Goal: Task Accomplishment & Management: Use online tool/utility

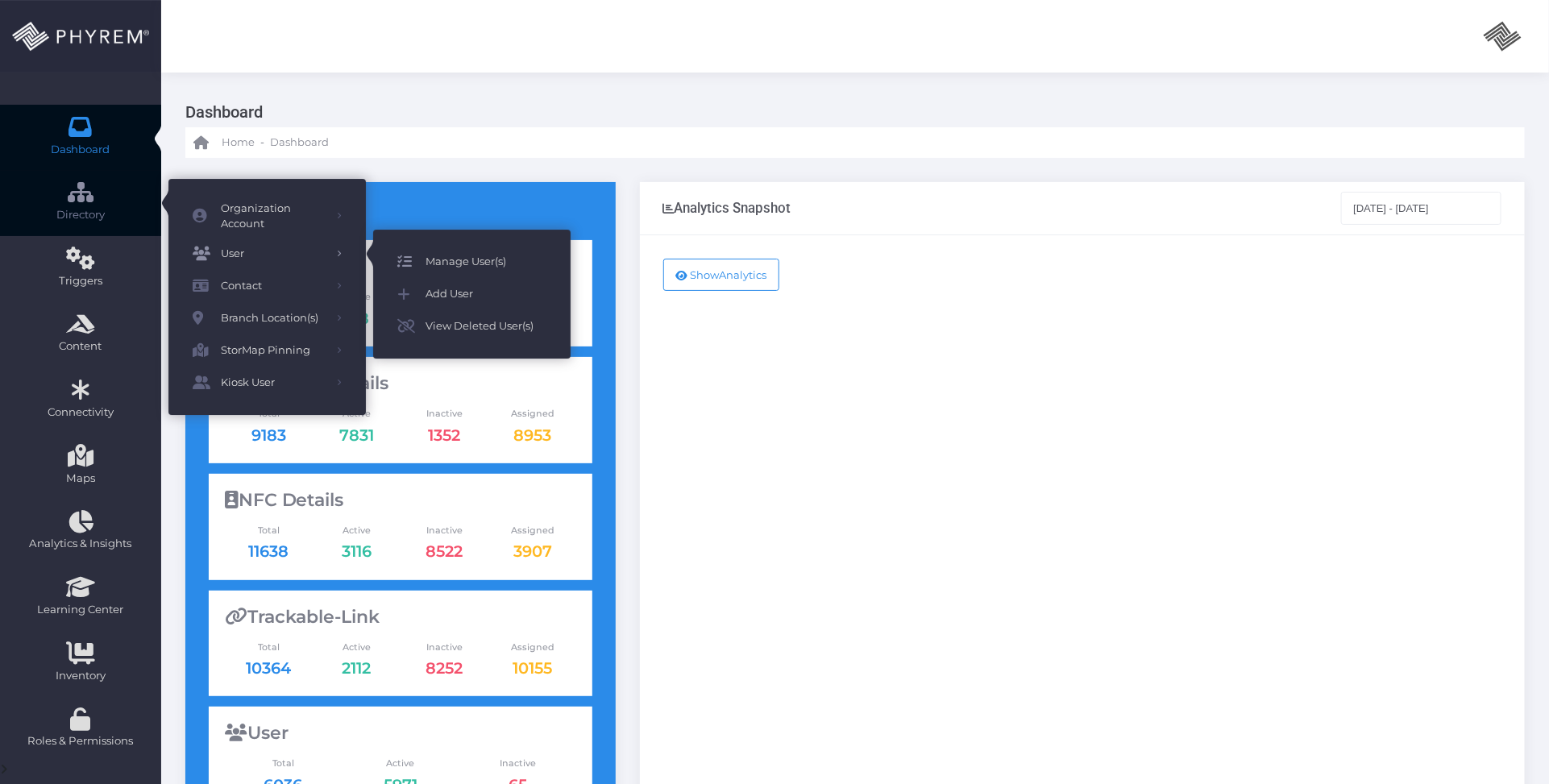
click at [492, 267] on span "Manage User(s)" at bounding box center [486, 262] width 121 height 21
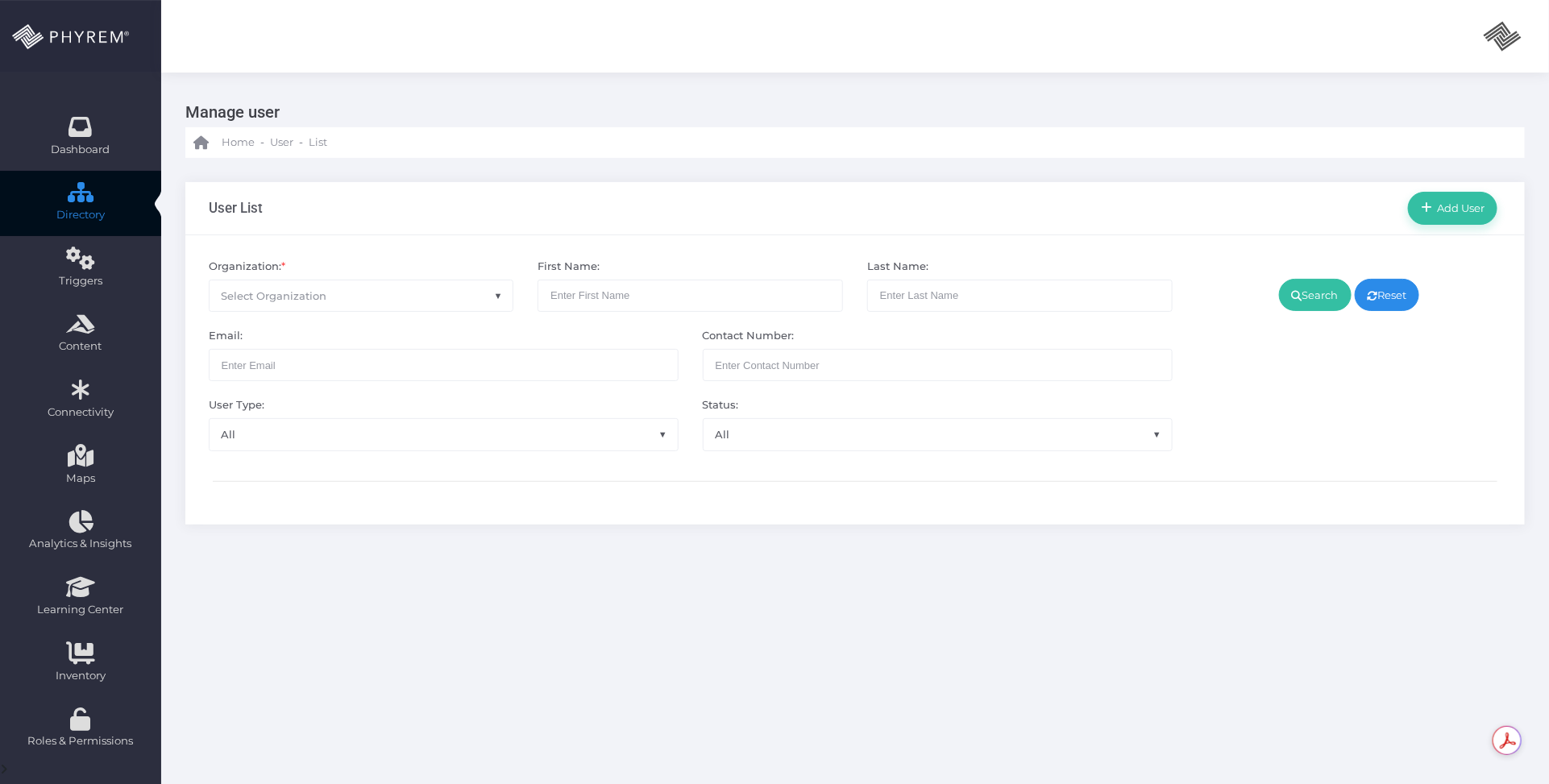
click at [347, 295] on span "Select Organization" at bounding box center [362, 295] width 304 height 31
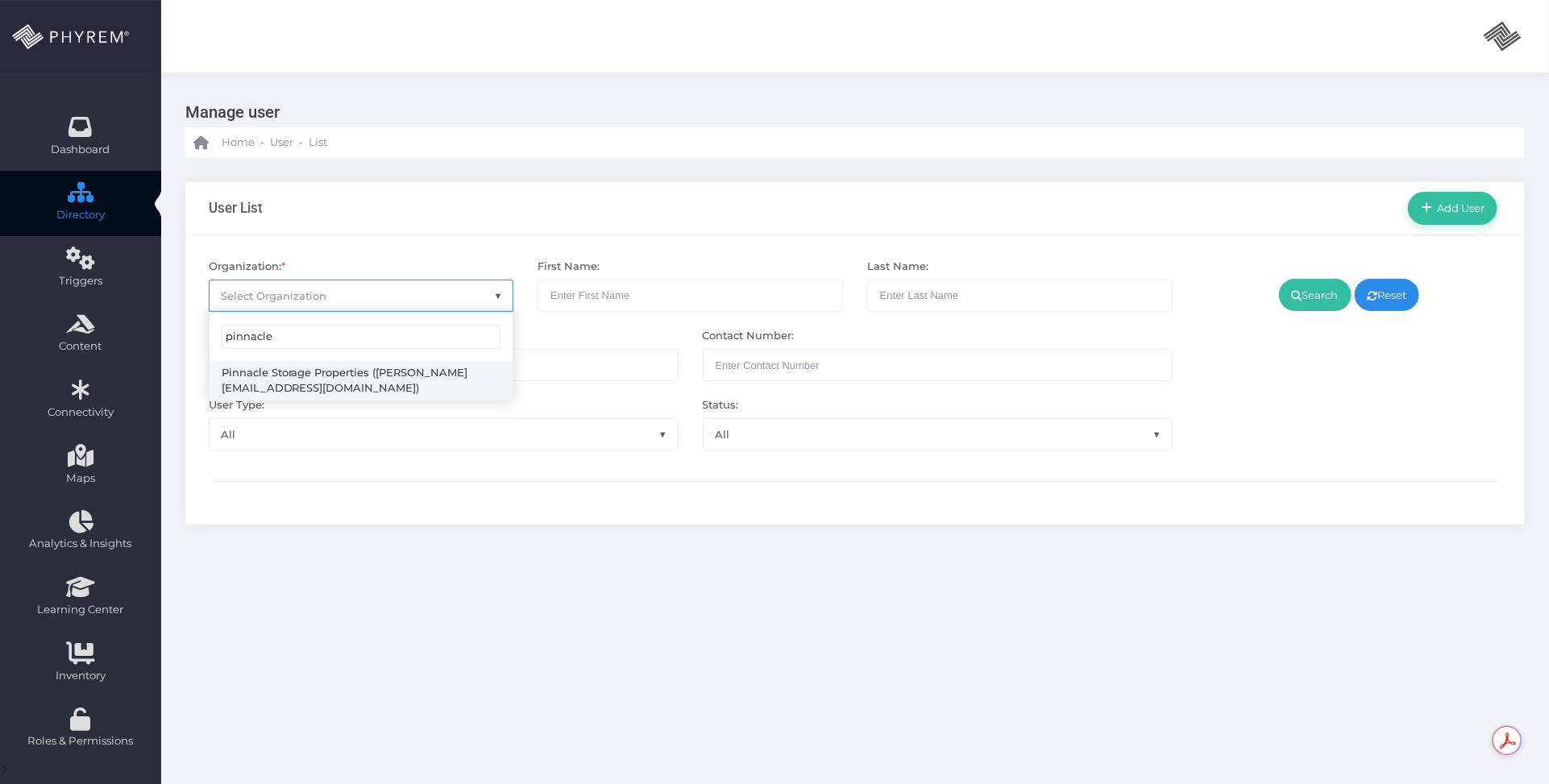
type input "pinnacle"
select select "4799"
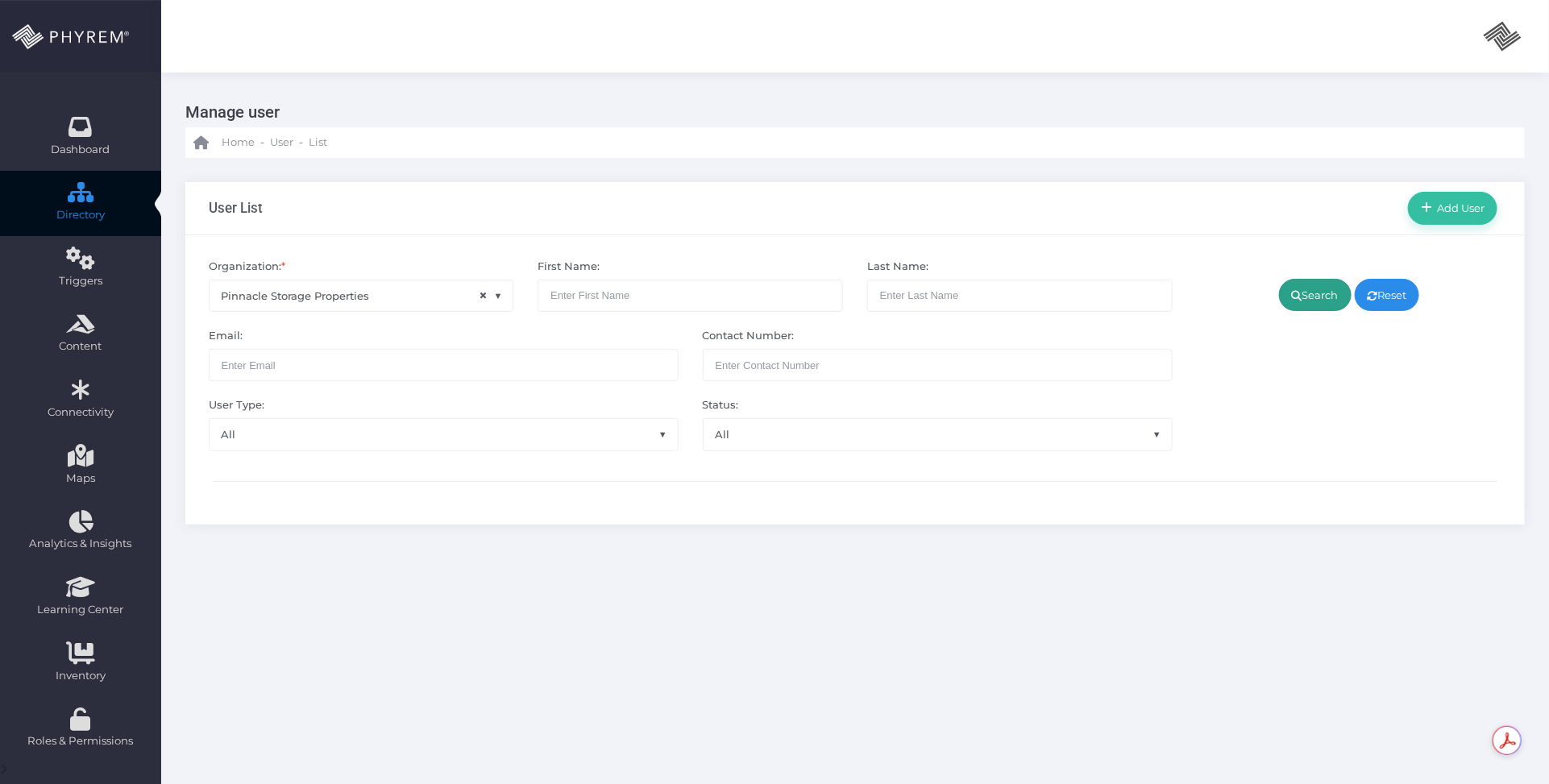
click at [1308, 296] on link "Search" at bounding box center [1315, 295] width 73 height 32
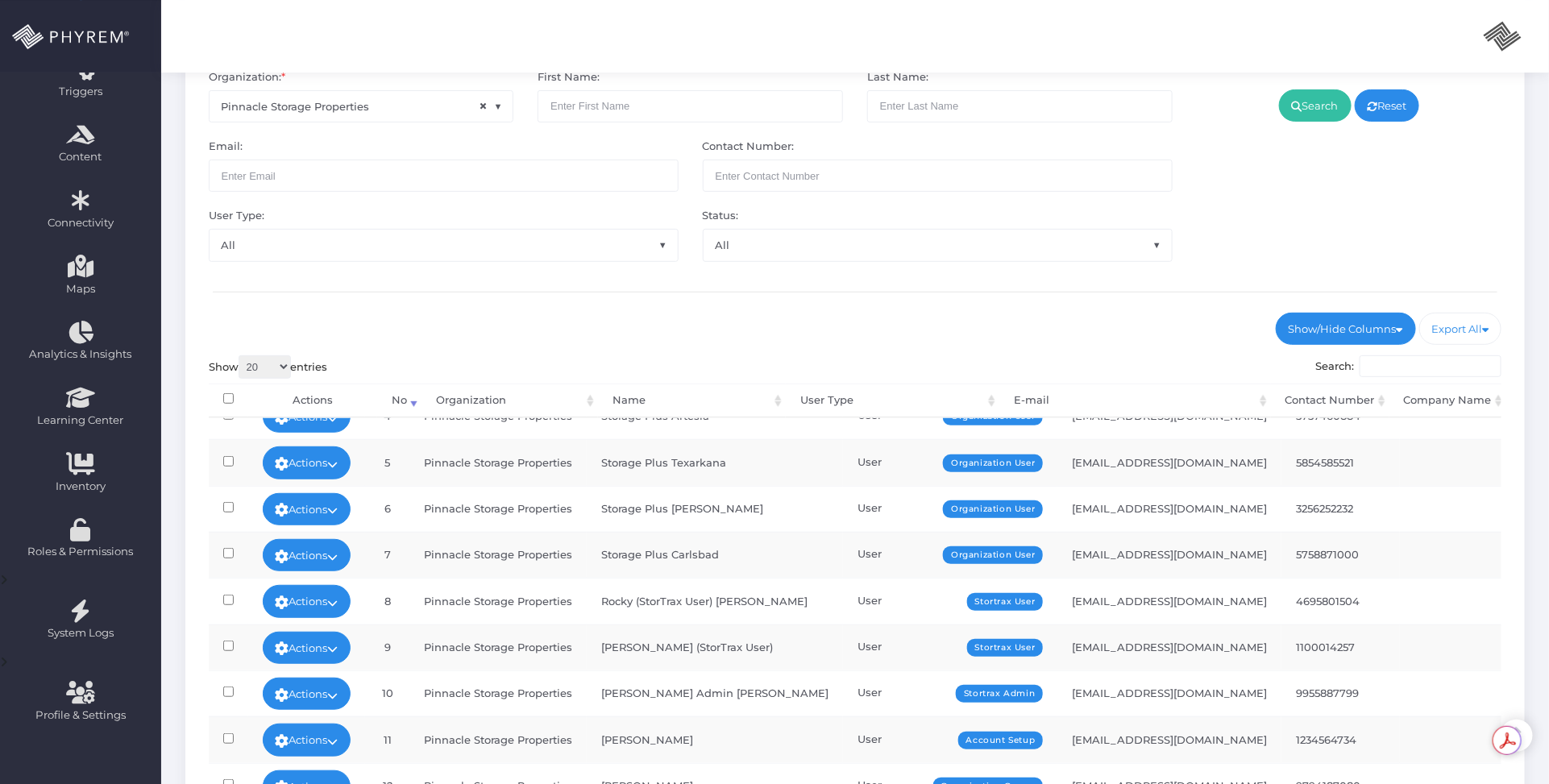
scroll to position [389, 0]
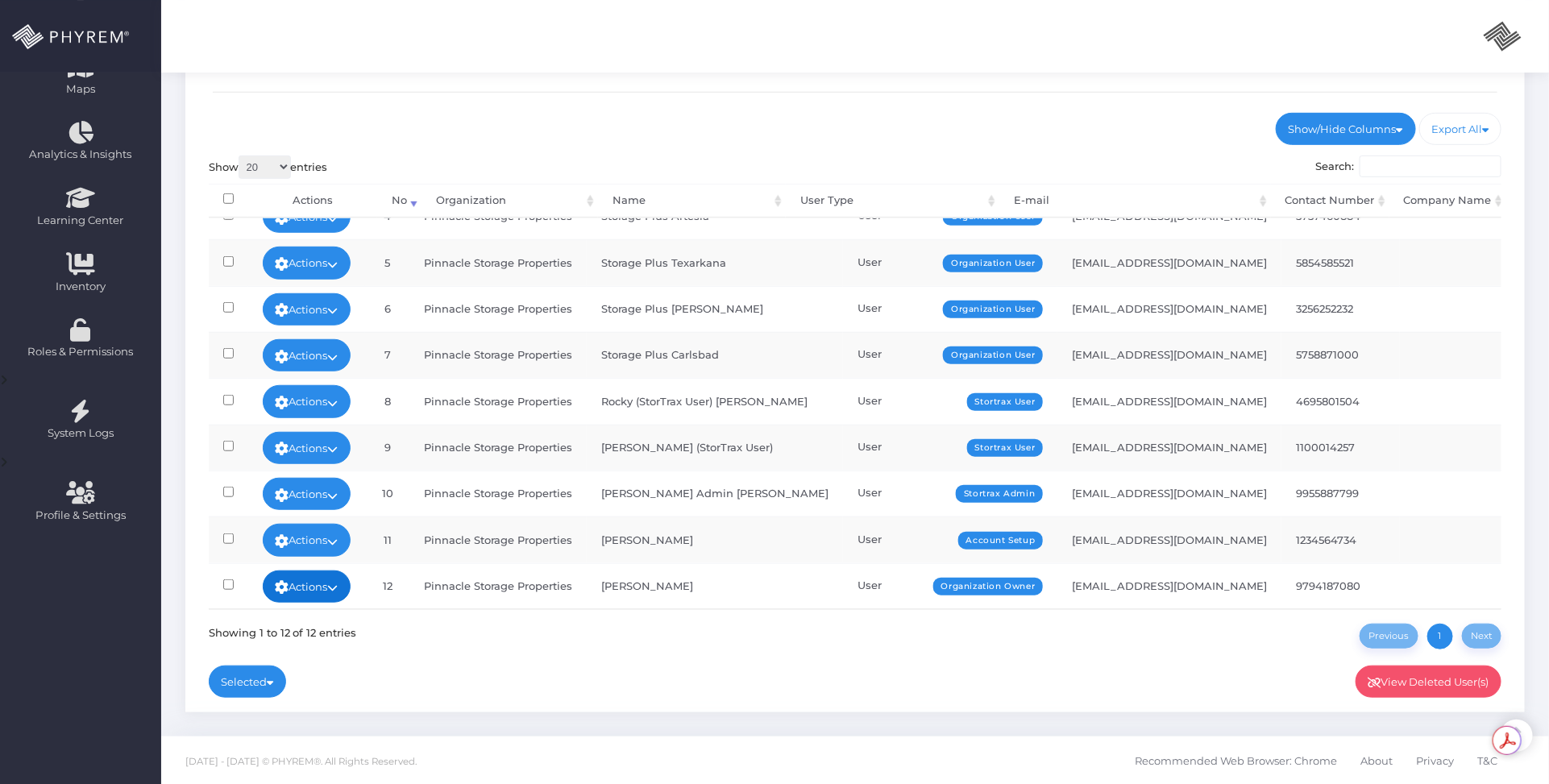
click at [336, 574] on link "Actions" at bounding box center [307, 586] width 88 height 32
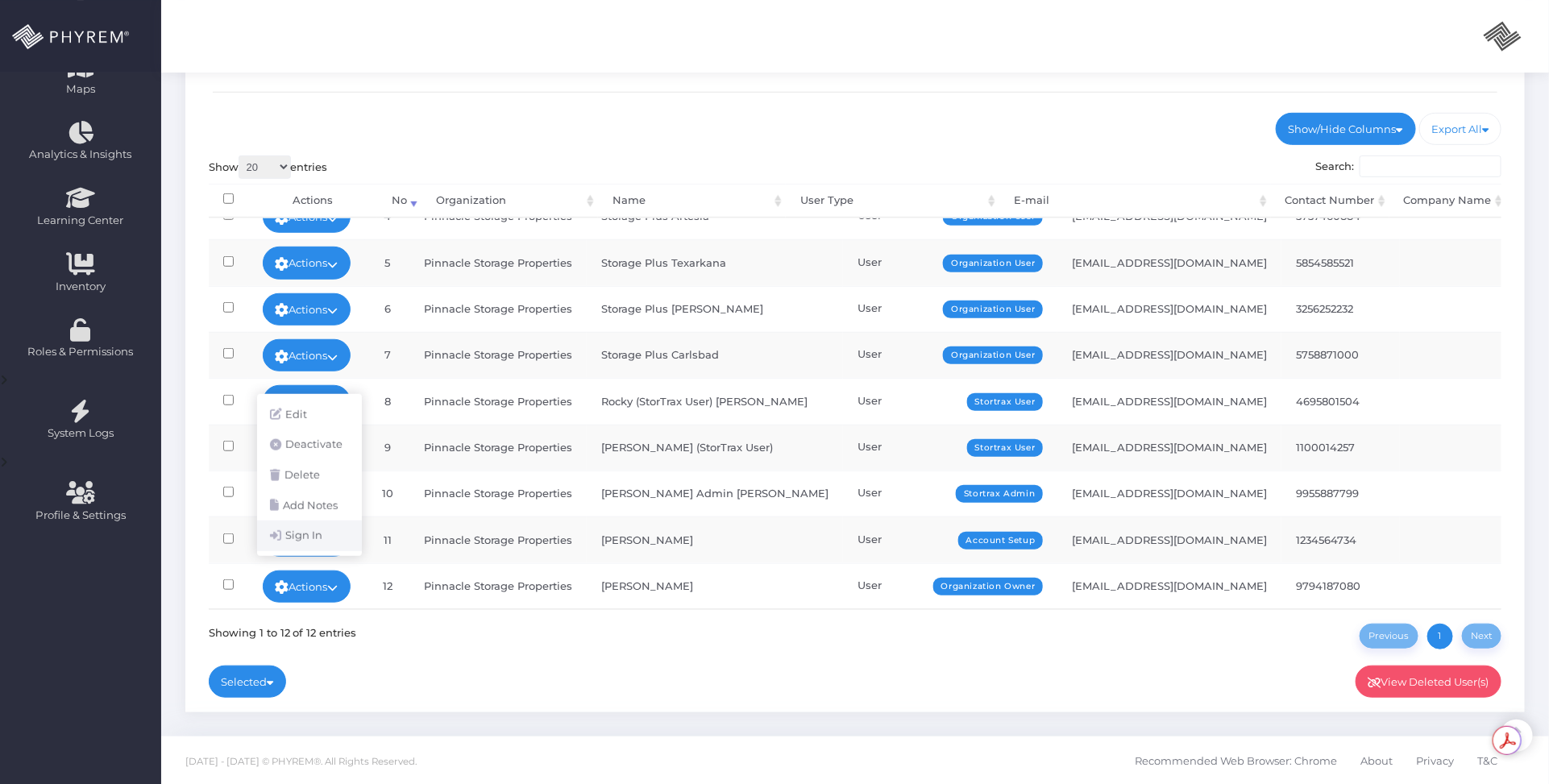
click at [319, 543] on link "Sign In" at bounding box center [309, 536] width 105 height 31
